Goal: Navigation & Orientation: Find specific page/section

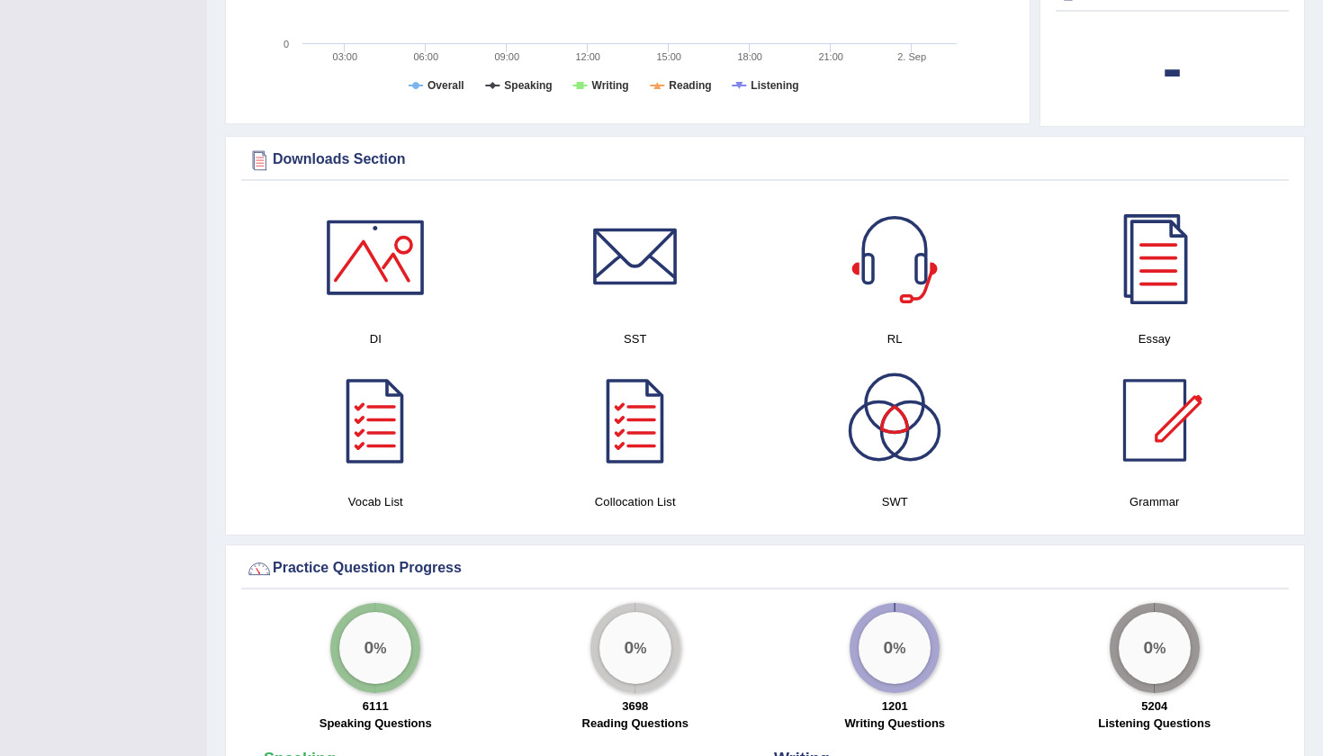
scroll to position [900, 0]
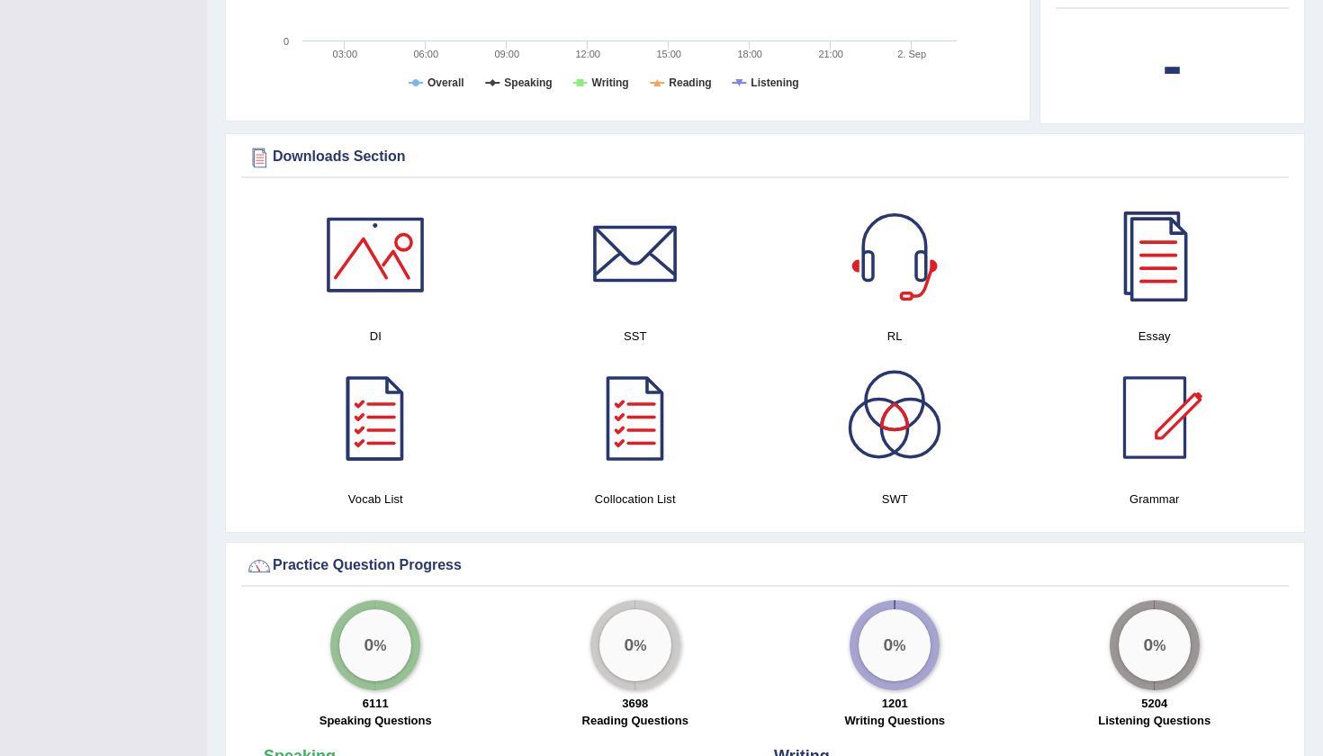
click at [379, 266] on div at bounding box center [375, 255] width 126 height 126
click at [620, 259] on div at bounding box center [635, 255] width 126 height 126
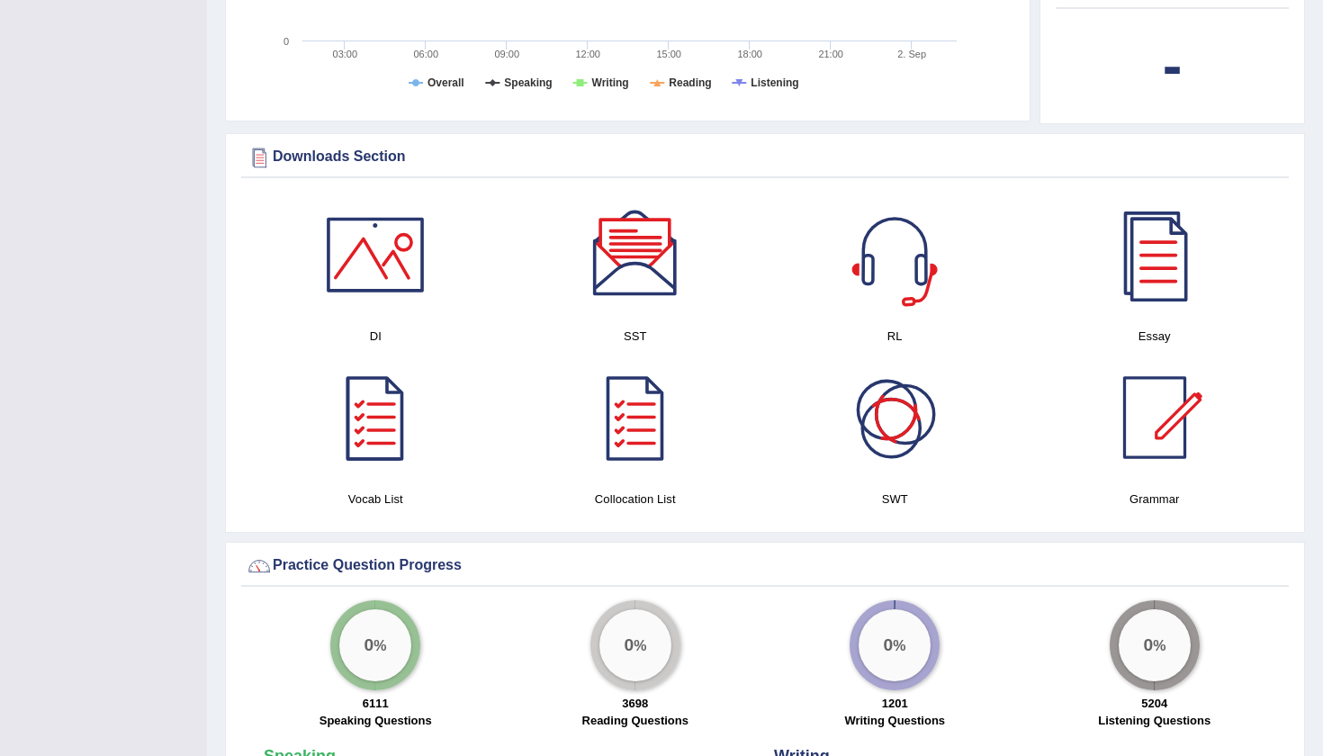
click at [890, 269] on div at bounding box center [894, 255] width 126 height 126
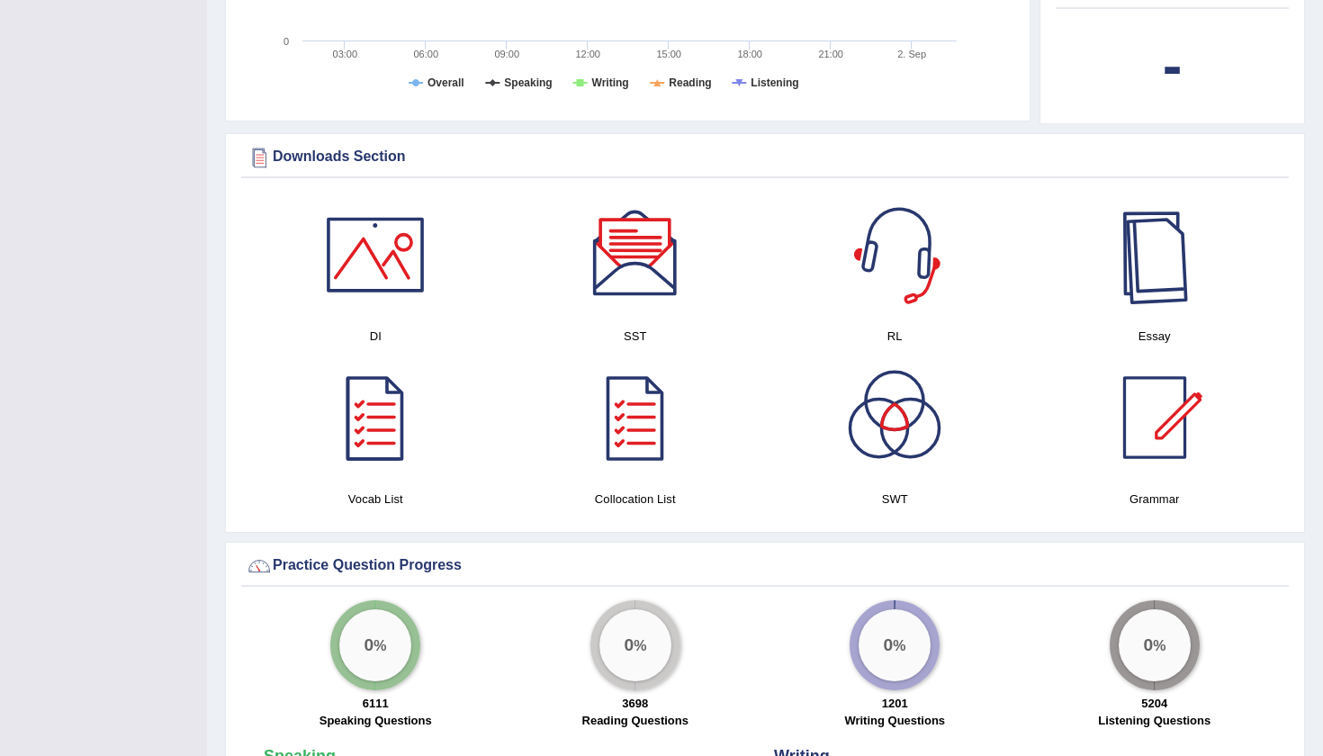
click at [1154, 266] on div at bounding box center [1154, 255] width 126 height 126
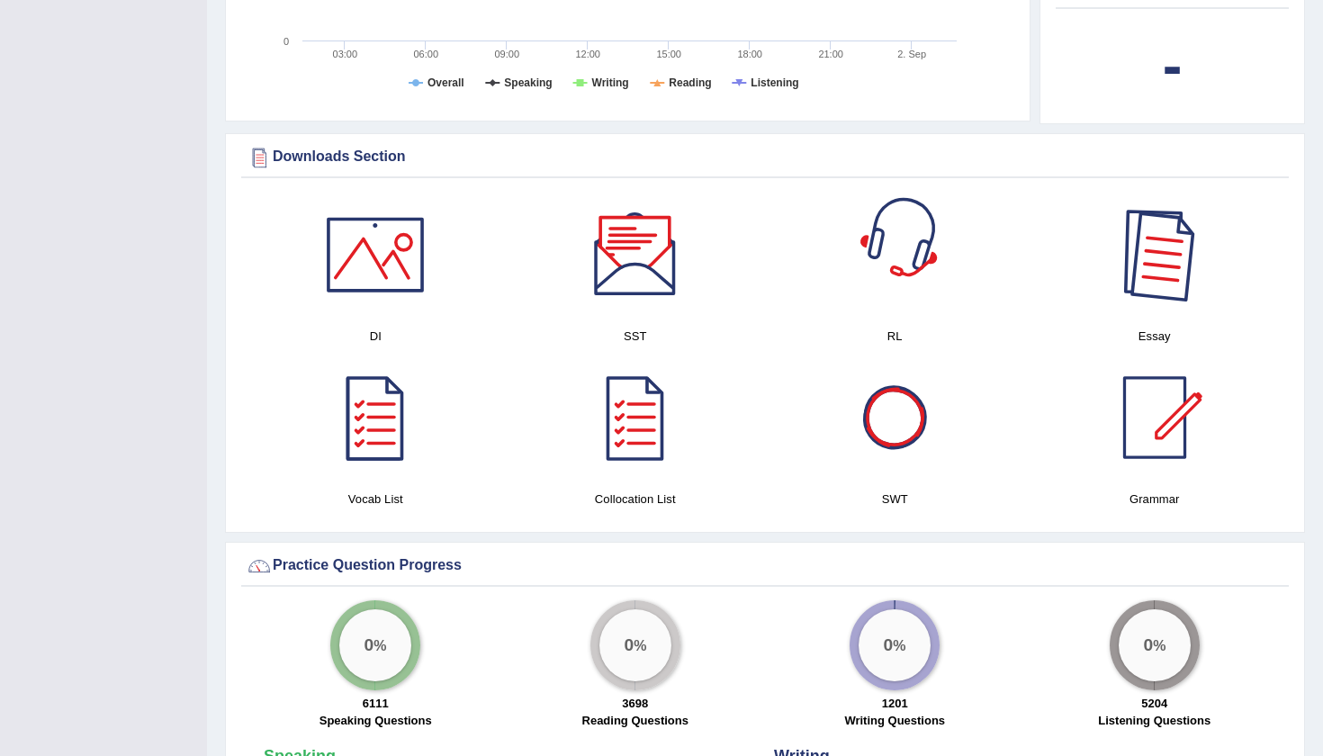
click at [1160, 277] on div at bounding box center [1154, 255] width 126 height 126
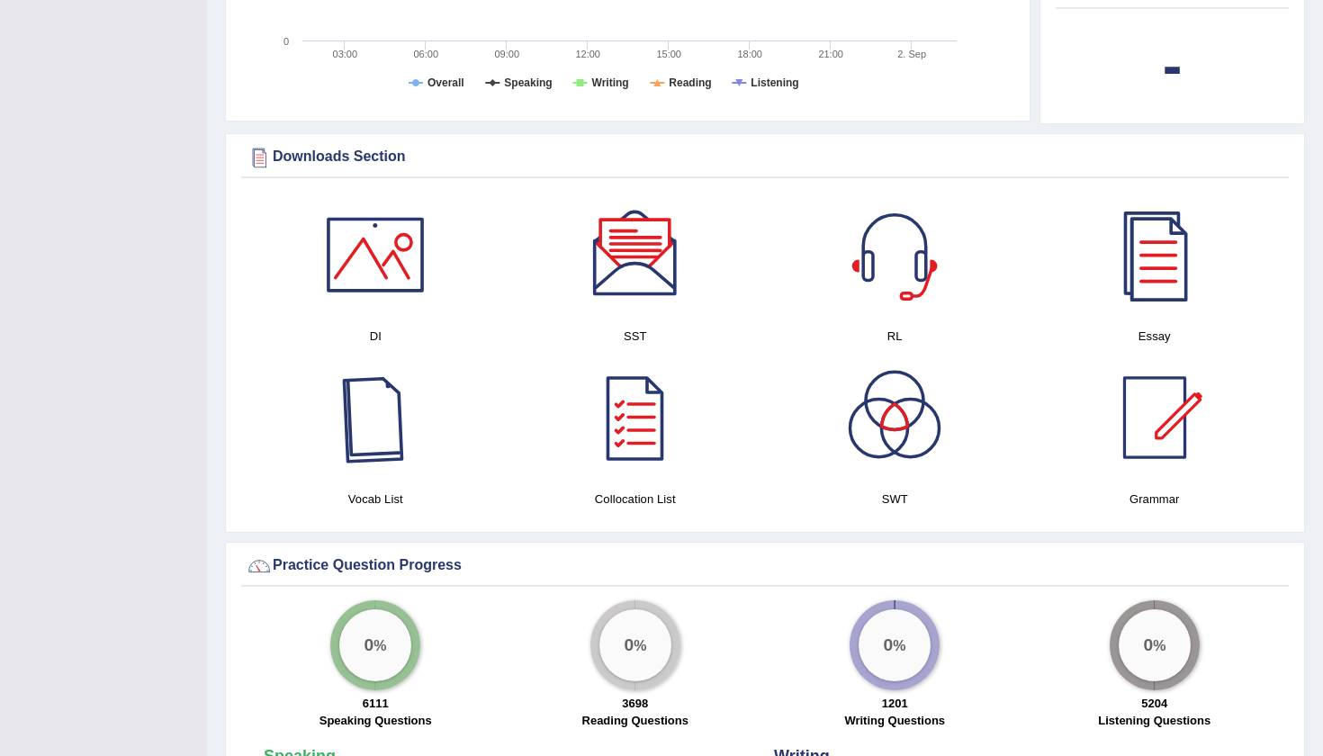
click at [371, 423] on div at bounding box center [375, 418] width 126 height 126
click at [647, 437] on div at bounding box center [635, 418] width 126 height 126
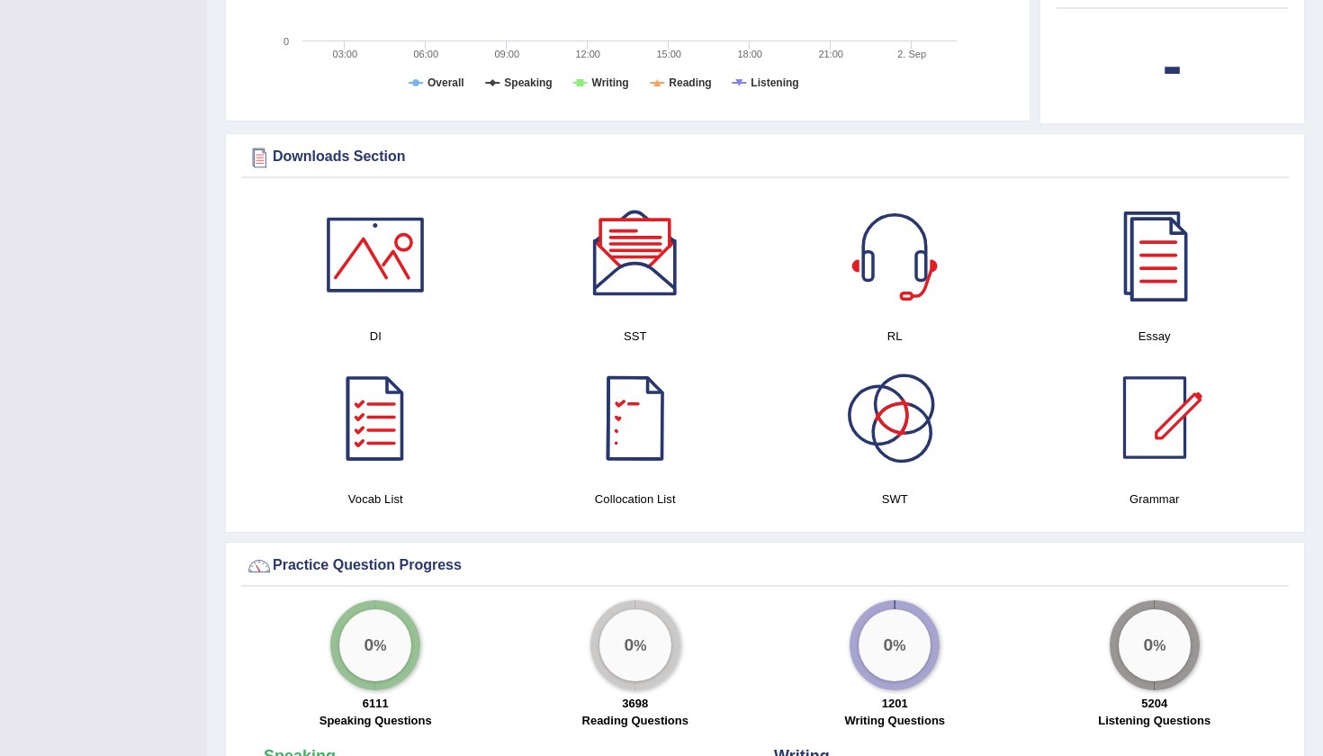
click at [899, 409] on div at bounding box center [894, 418] width 126 height 126
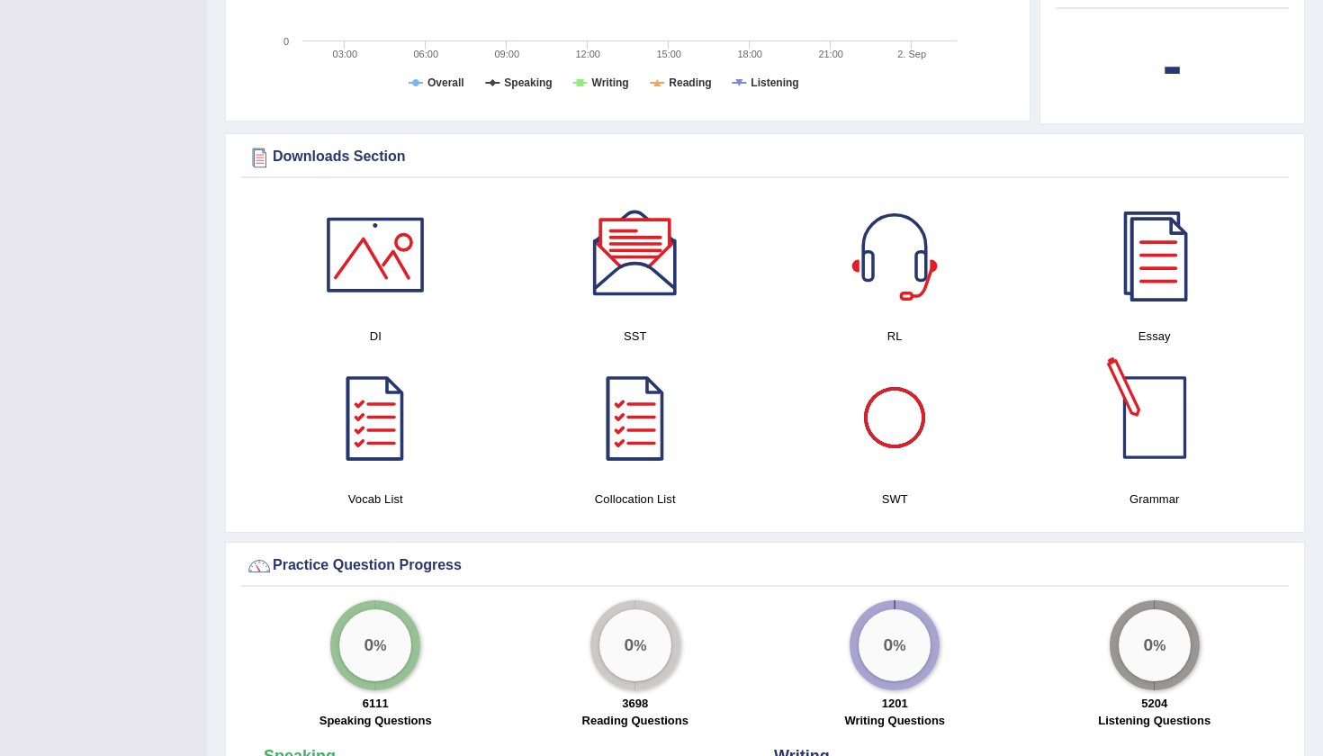
click at [1136, 443] on div at bounding box center [1154, 418] width 126 height 126
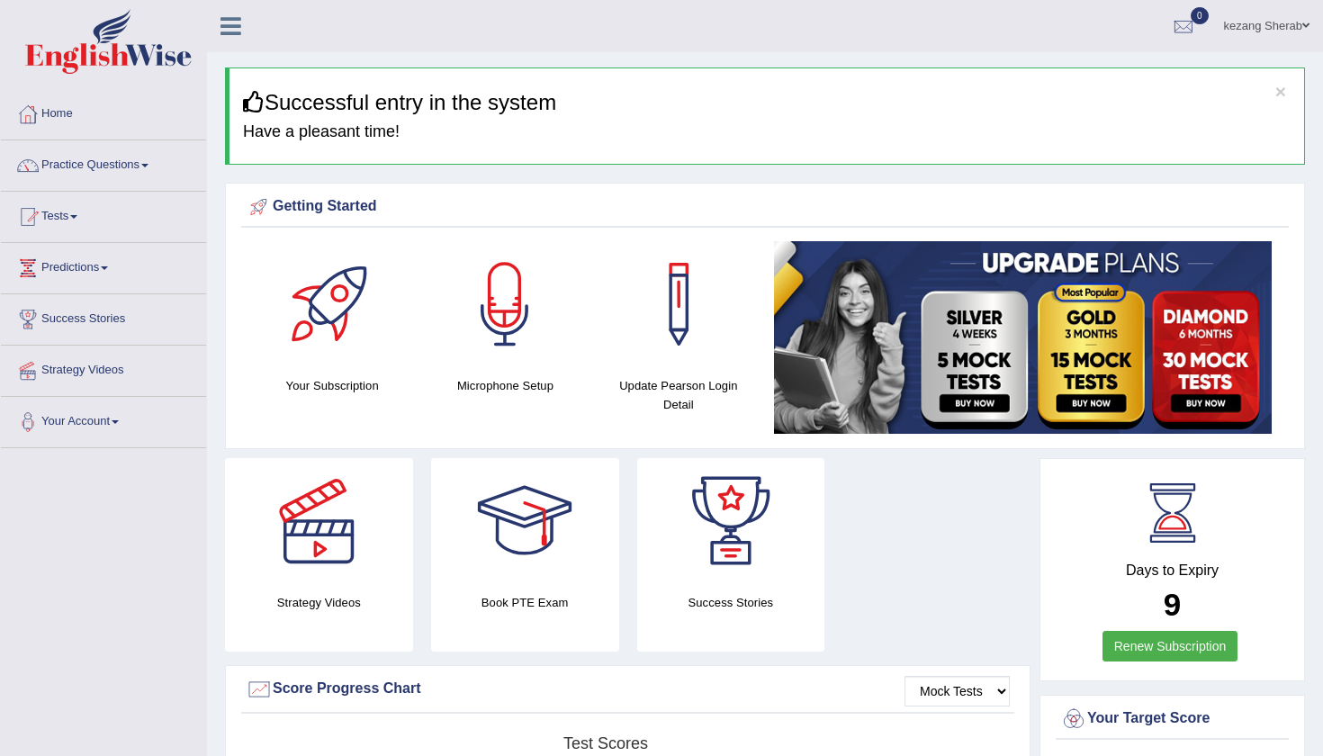
scroll to position [0, 0]
click at [129, 424] on link "Your Account" at bounding box center [103, 419] width 205 height 45
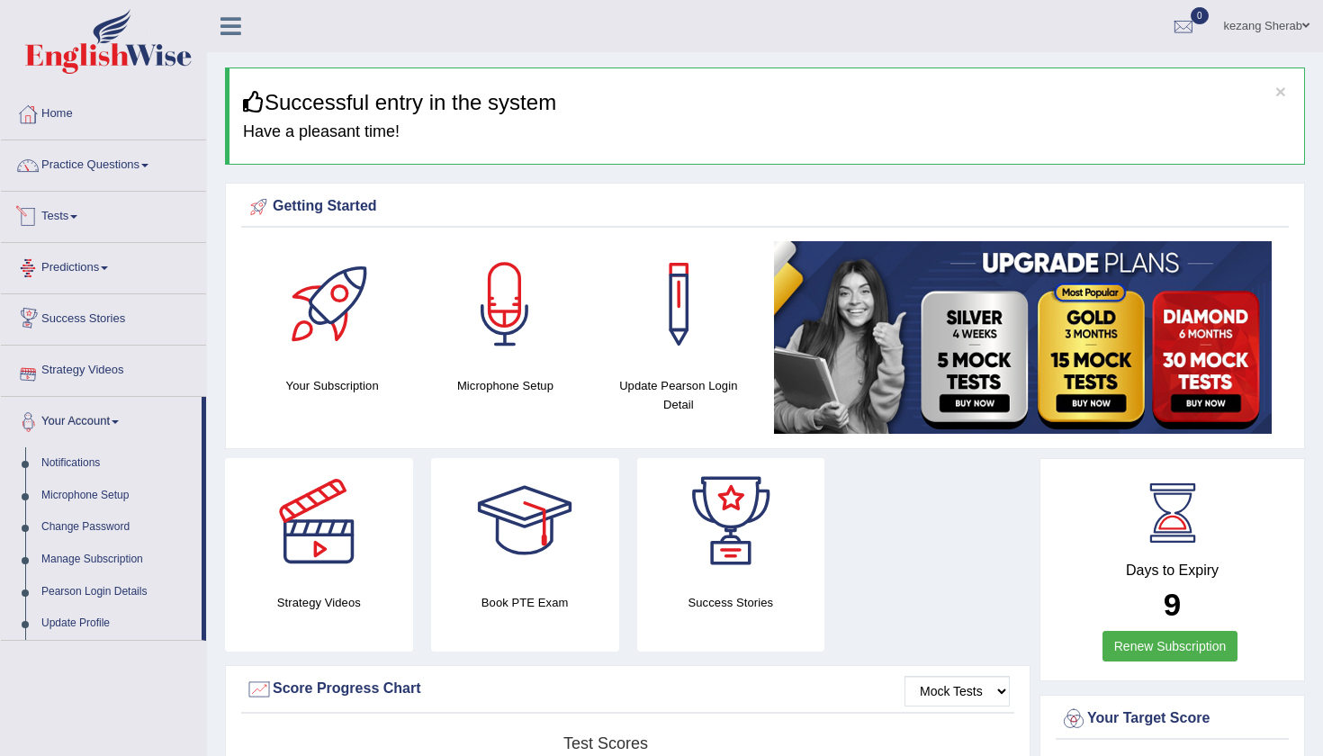
click at [77, 218] on span at bounding box center [73, 217] width 7 height 4
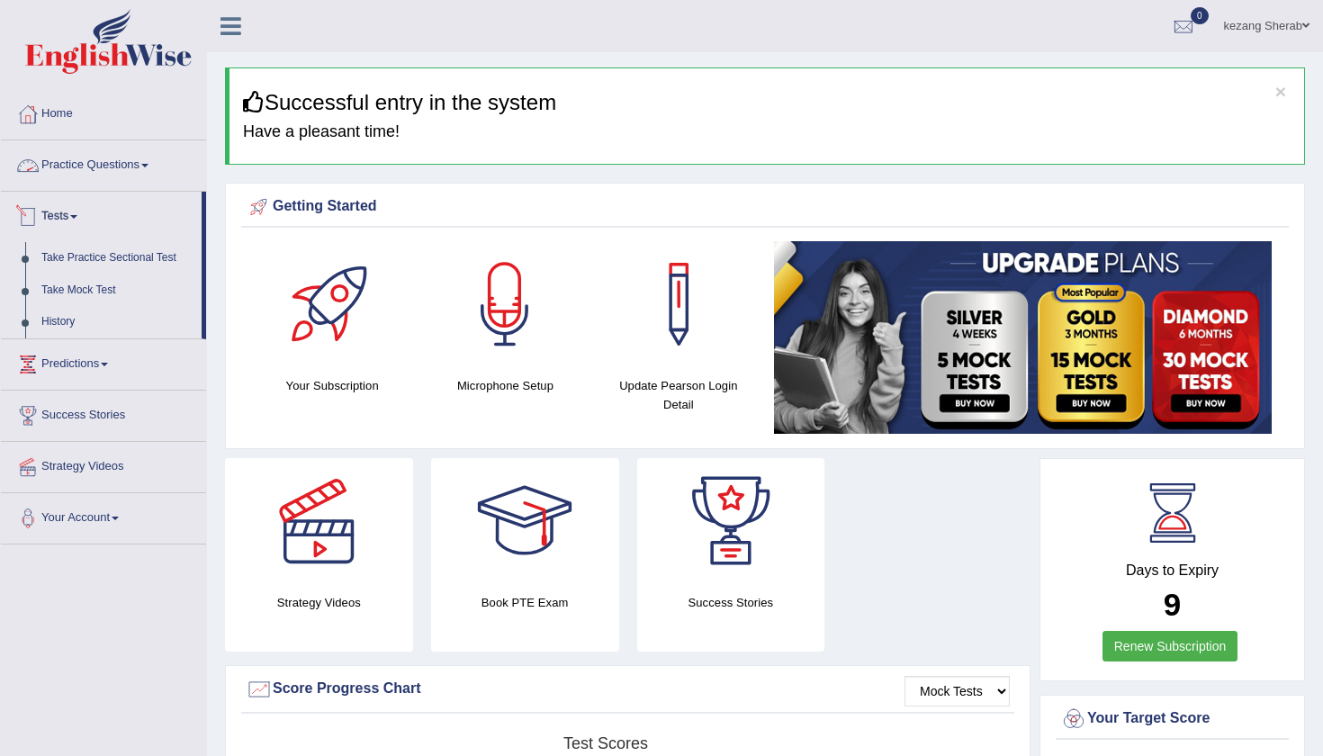
click at [80, 214] on link "Tests" at bounding box center [101, 214] width 201 height 45
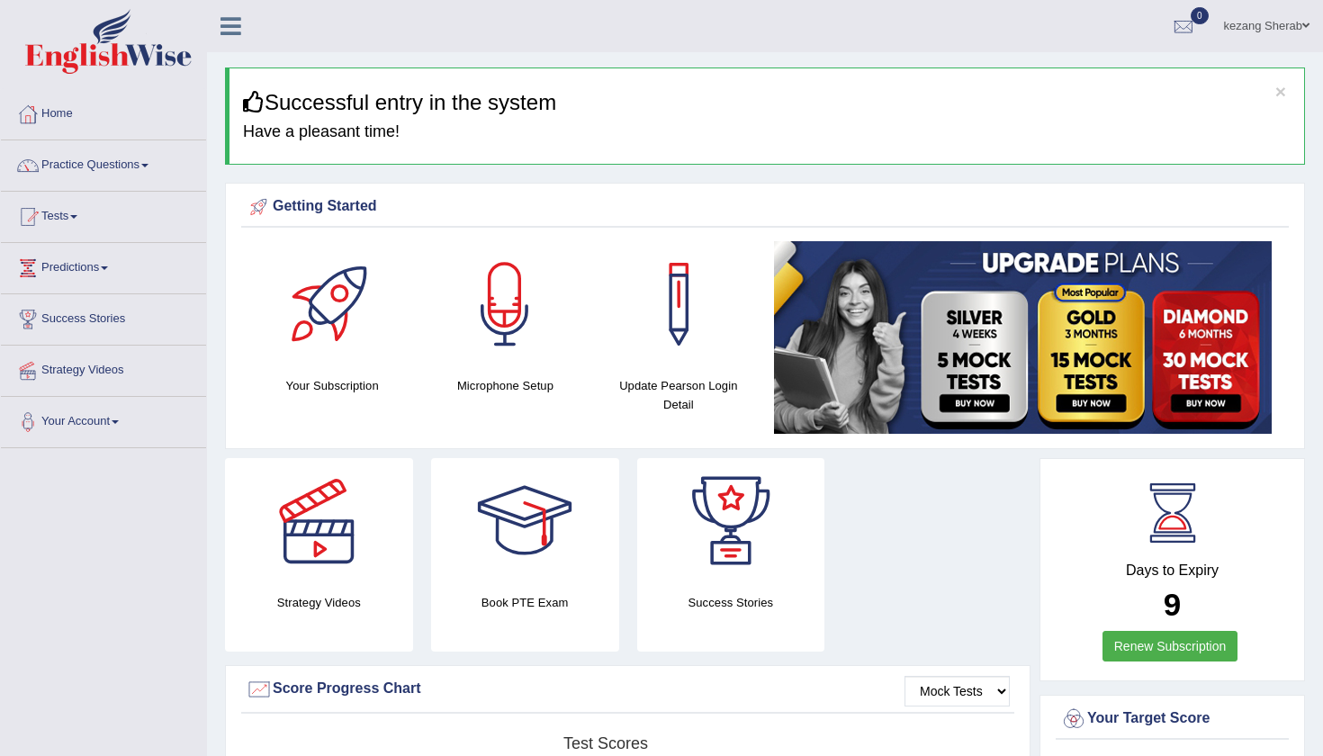
click at [158, 170] on link "Practice Questions" at bounding box center [103, 162] width 205 height 45
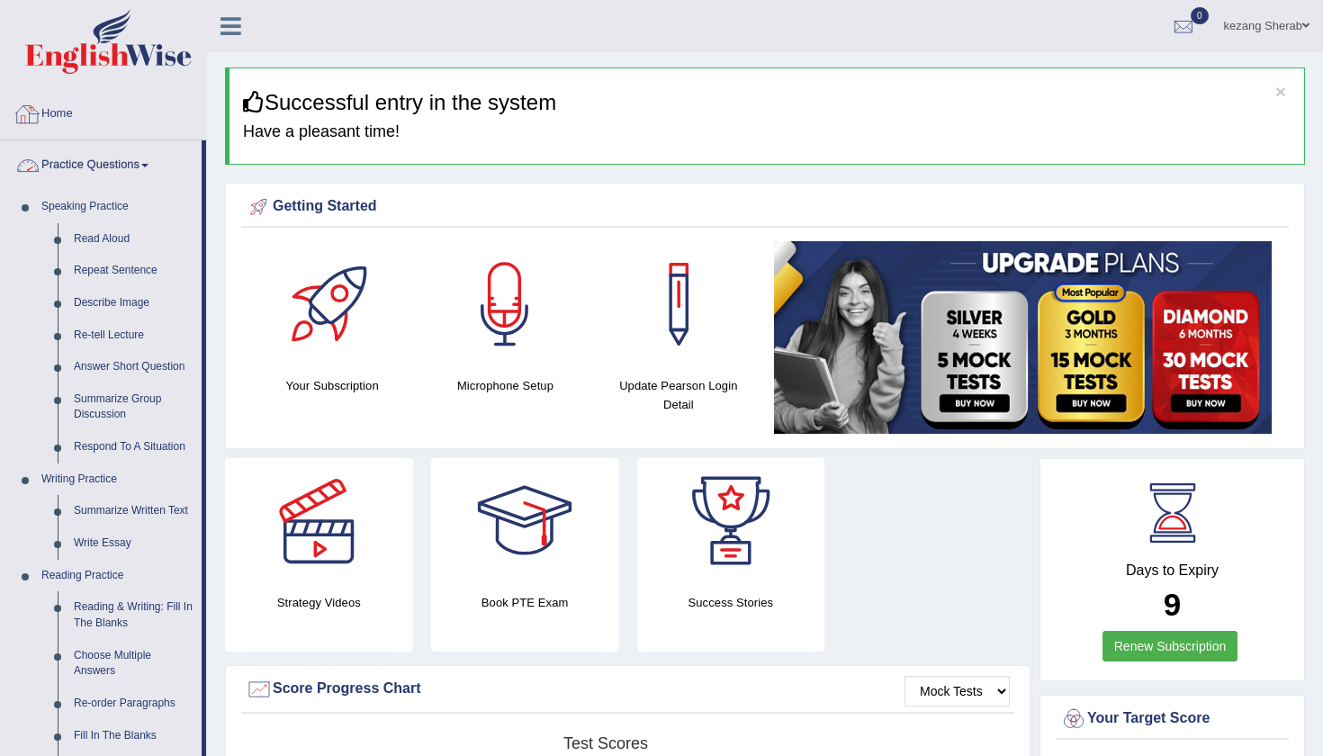
click at [64, 114] on link "Home" at bounding box center [103, 111] width 205 height 45
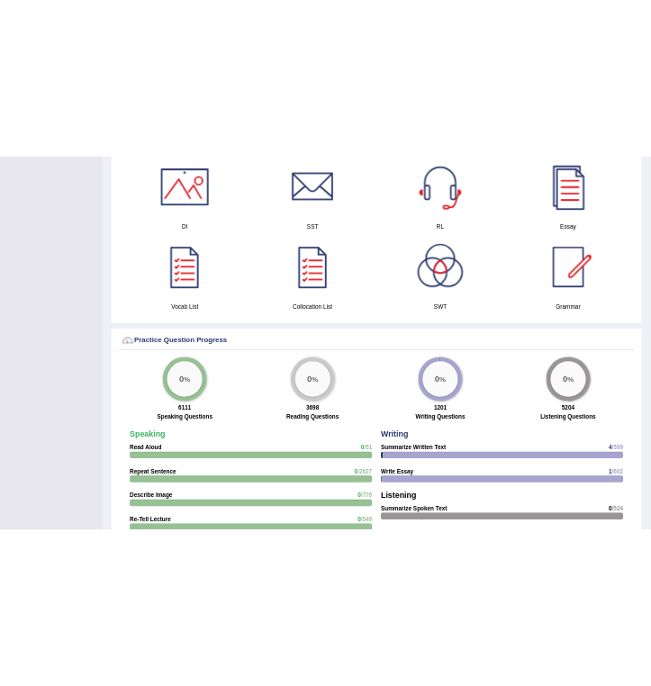
scroll to position [978, 0]
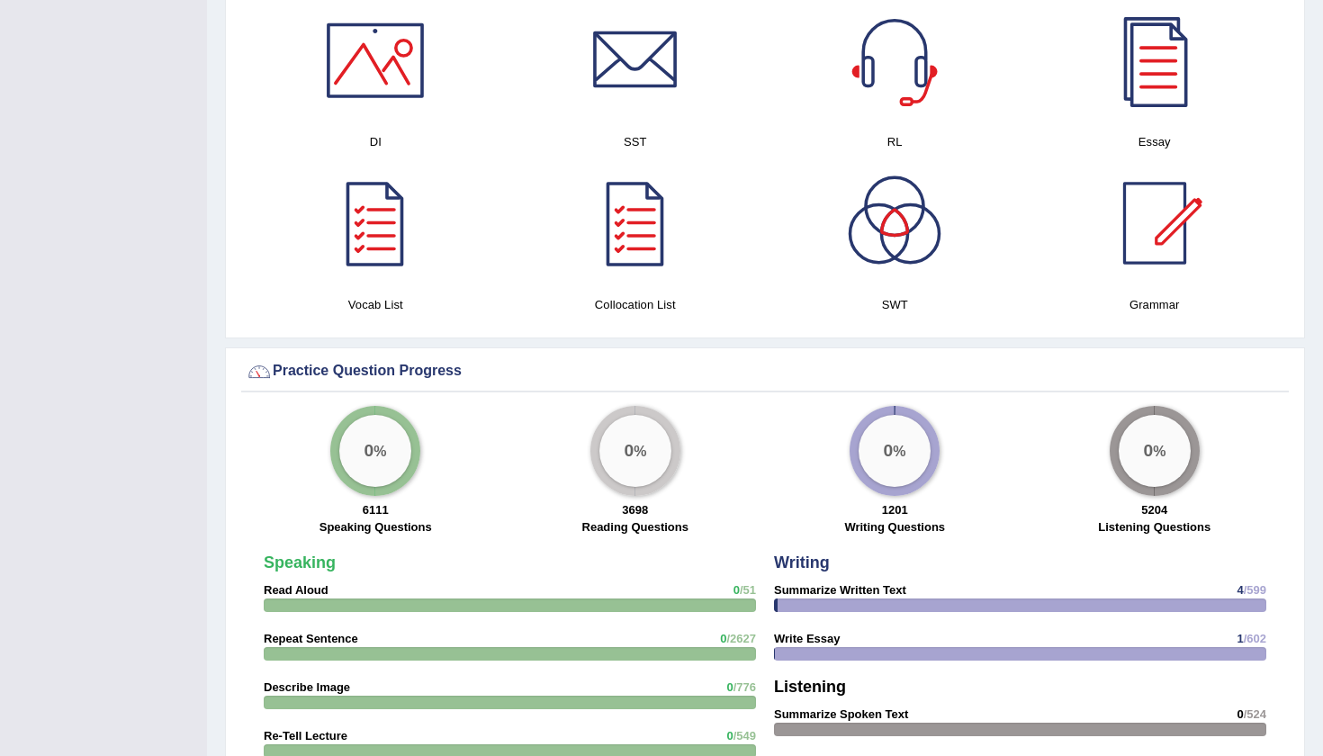
click at [374, 60] on div at bounding box center [375, 60] width 126 height 126
click at [626, 71] on div at bounding box center [635, 60] width 126 height 126
click at [899, 58] on div at bounding box center [894, 60] width 126 height 126
